Goal: Task Accomplishment & Management: Manage account settings

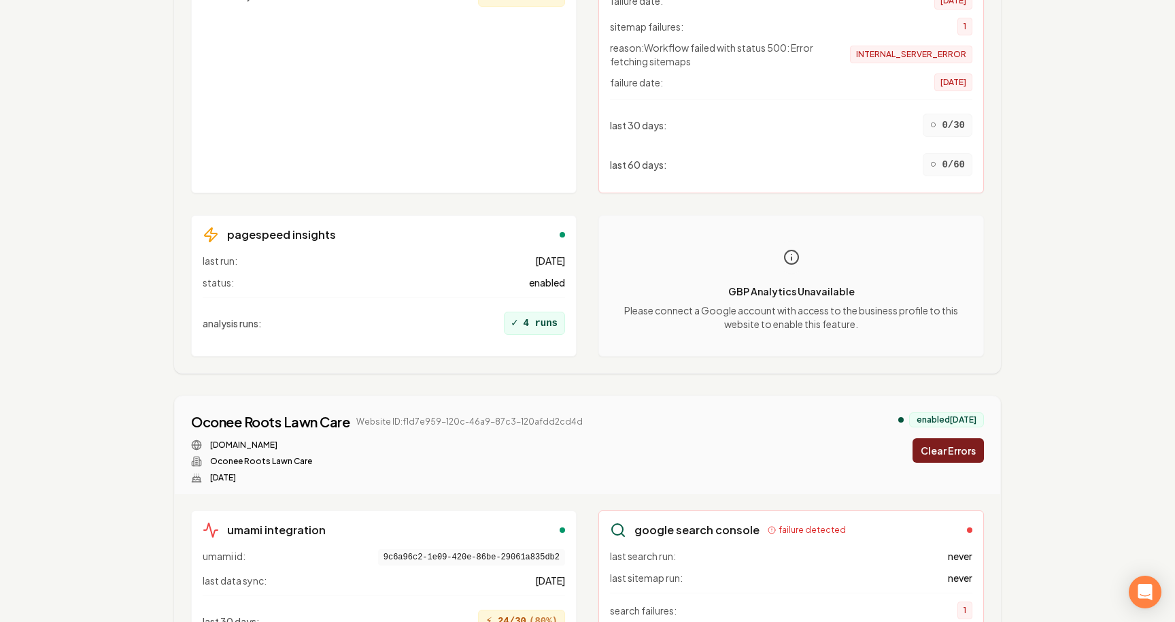
scroll to position [11339, 0]
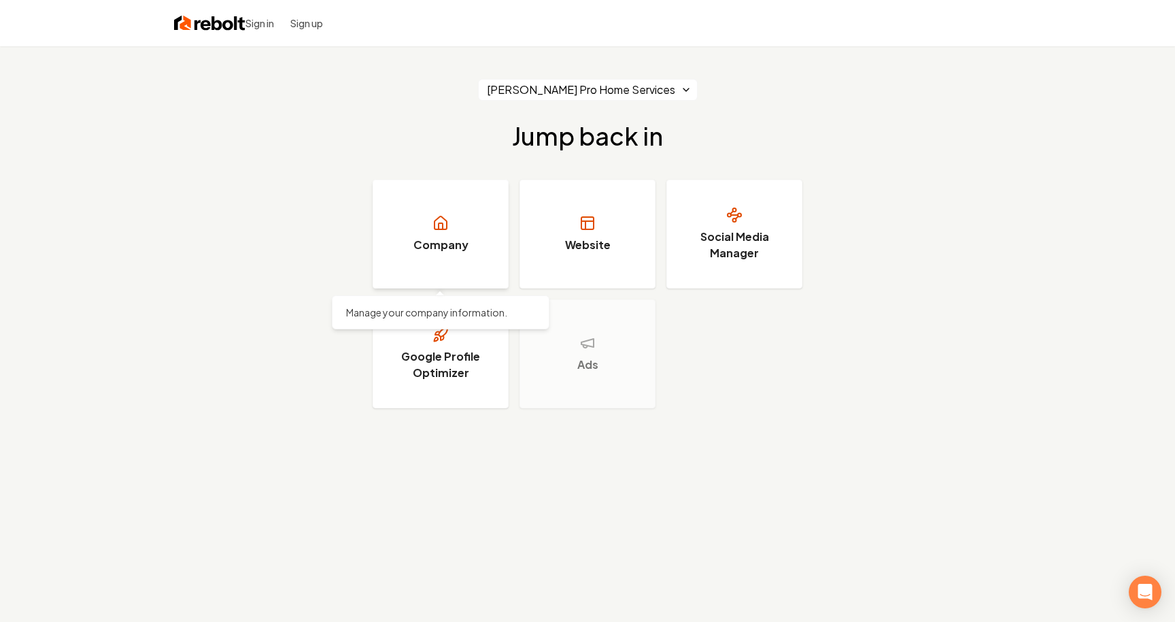
click at [460, 260] on link "Company" at bounding box center [441, 234] width 136 height 109
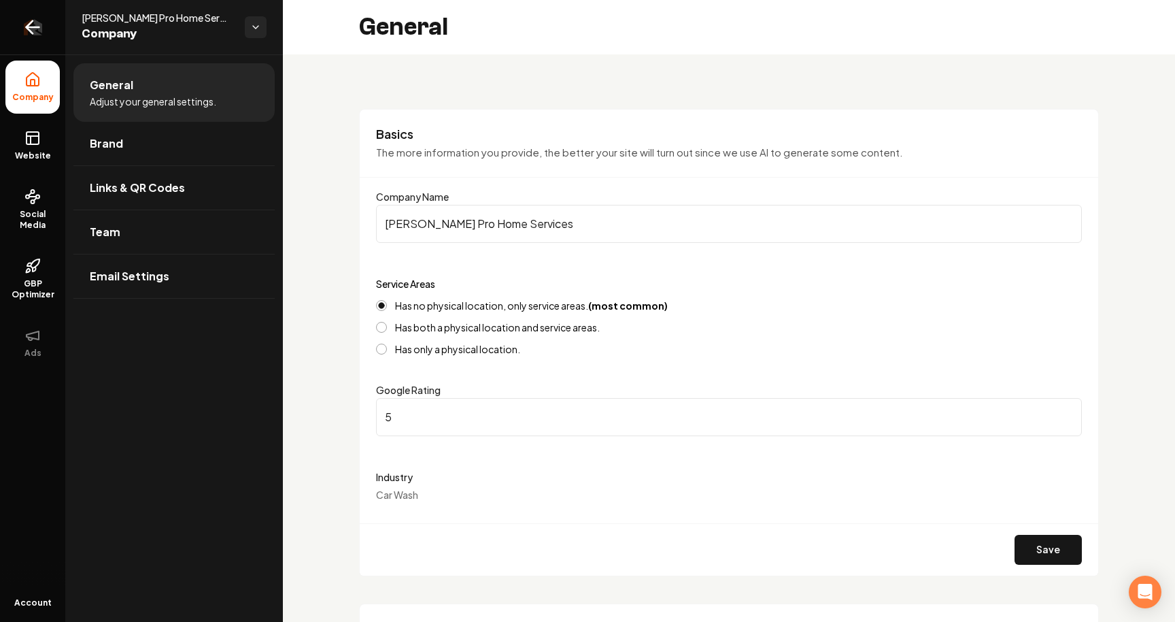
click at [37, 33] on icon "Return to dashboard" at bounding box center [33, 27] width 22 height 22
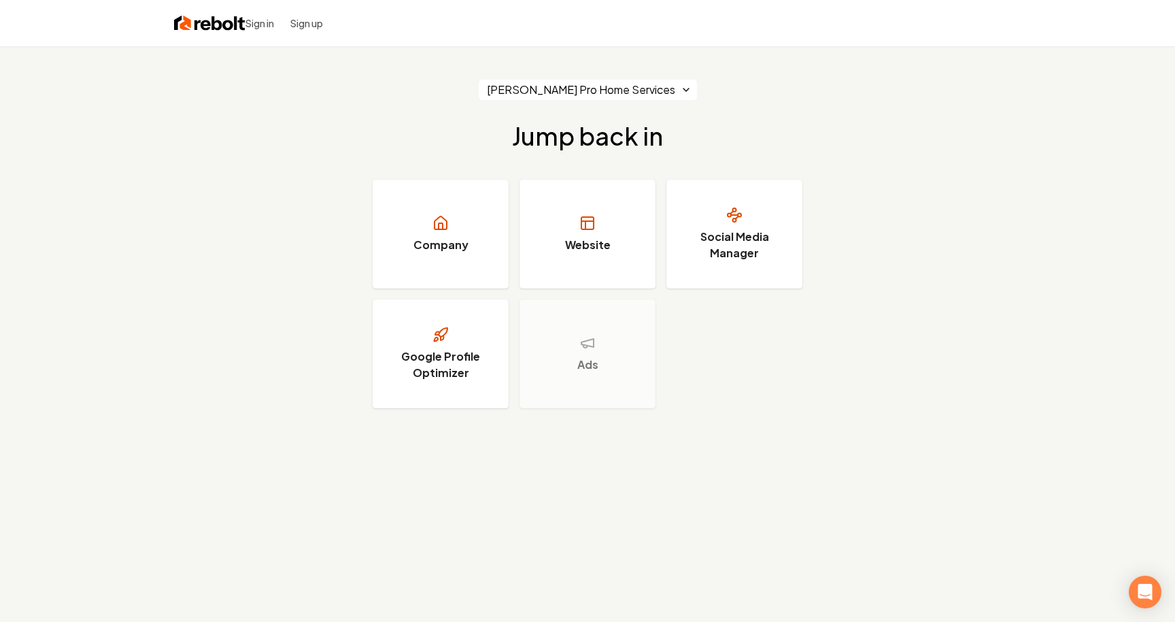
click at [261, 242] on div "Austin's Pro Home Services Jump back in Company Website Social Media Manager Go…" at bounding box center [587, 243] width 1175 height 395
click at [654, 84] on html "Sign in Sign up [PERSON_NAME] Pro Home Services Jump back in Company Website So…" at bounding box center [587, 311] width 1175 height 622
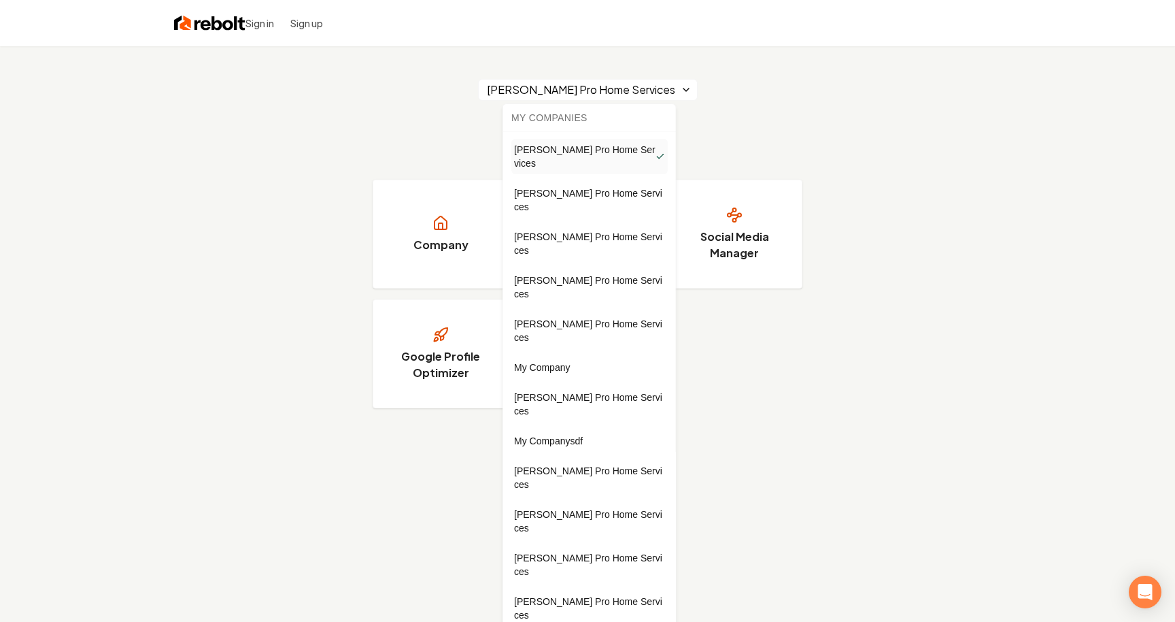
click at [369, 156] on html "Sign in Sign up [PERSON_NAME] Pro Home Services Jump back in Company Website So…" at bounding box center [587, 311] width 1175 height 622
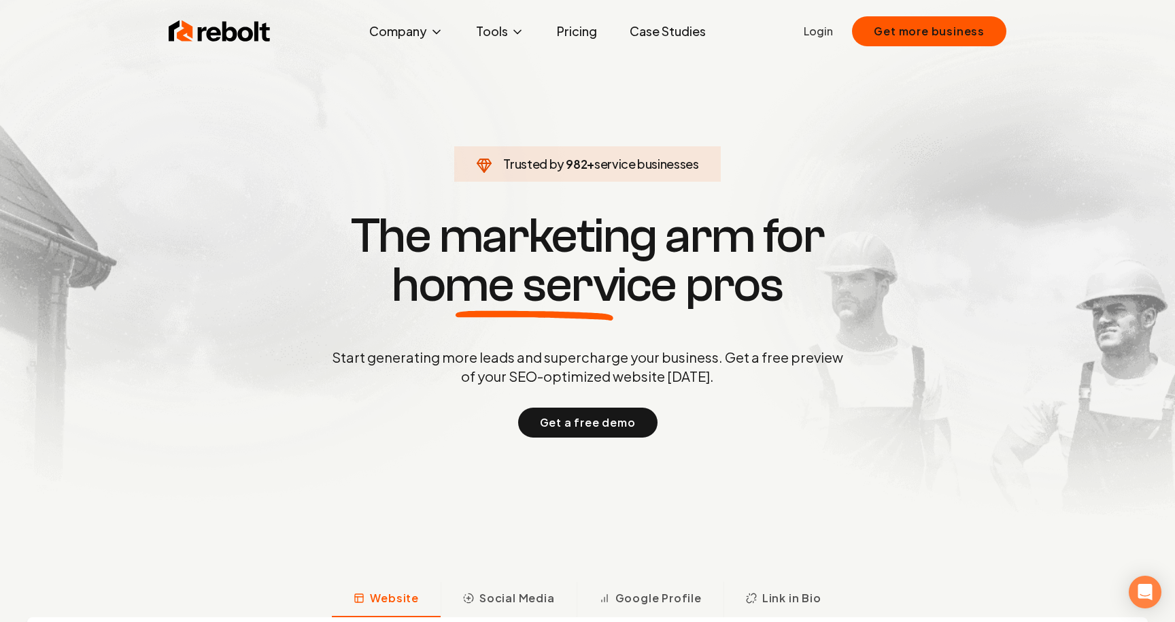
click at [823, 163] on section "Trusted by 982 + service businesses The marketing arm for home service pros Sta…" at bounding box center [587, 324] width 675 height 560
click at [826, 34] on link "Login" at bounding box center [818, 31] width 29 height 16
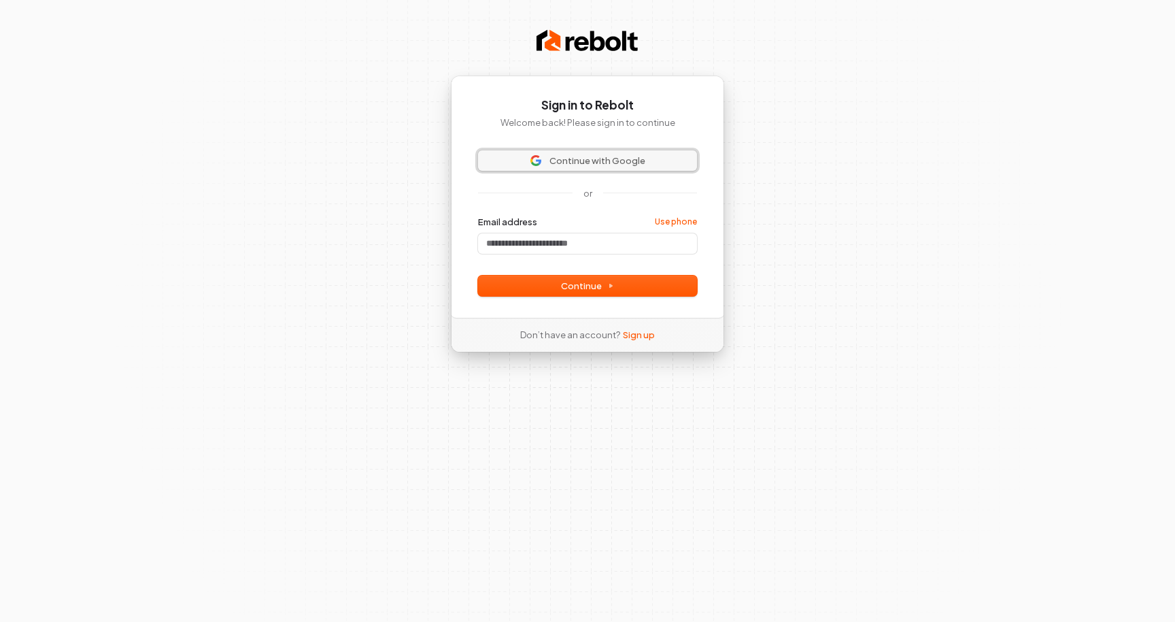
click at [588, 155] on span "Continue with Google" at bounding box center [598, 160] width 96 height 12
